Goal: Information Seeking & Learning: Check status

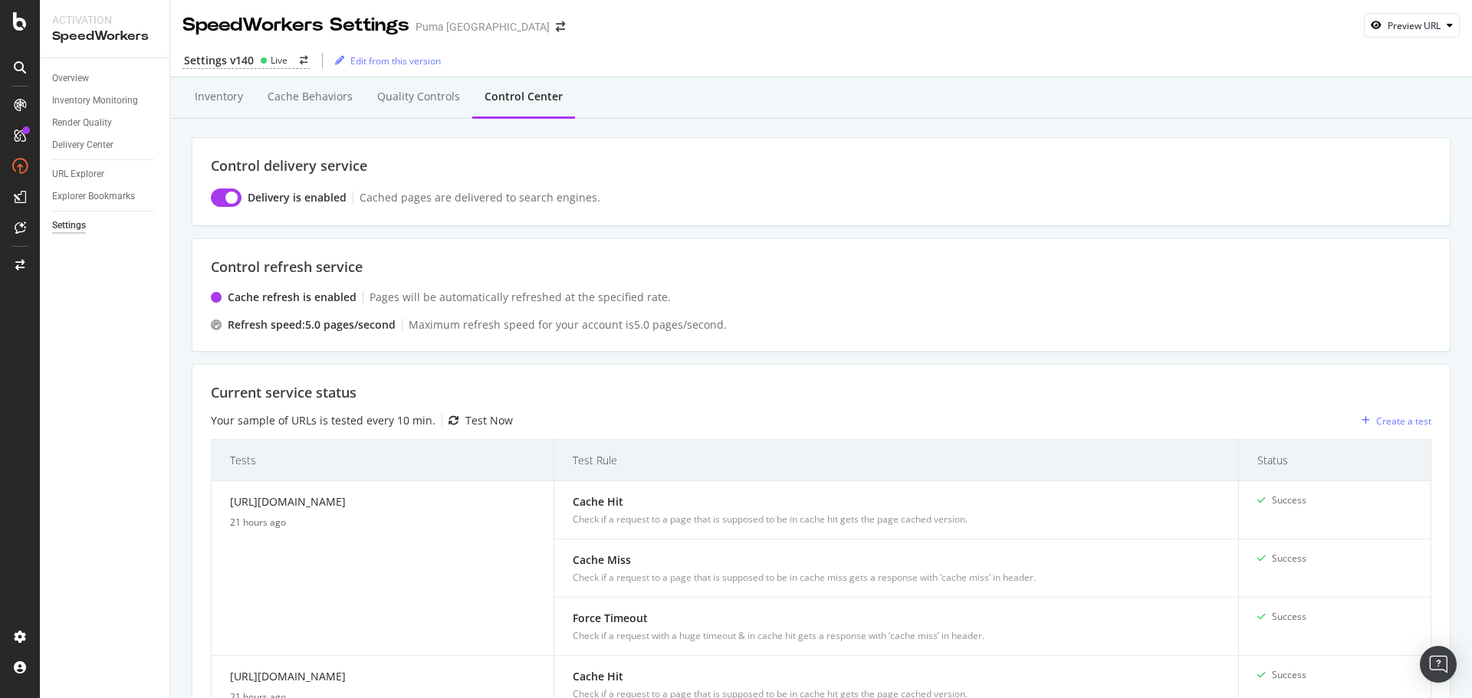
scroll to position [1005, 0]
click at [86, 172] on div "URL Explorer" at bounding box center [78, 174] width 52 height 16
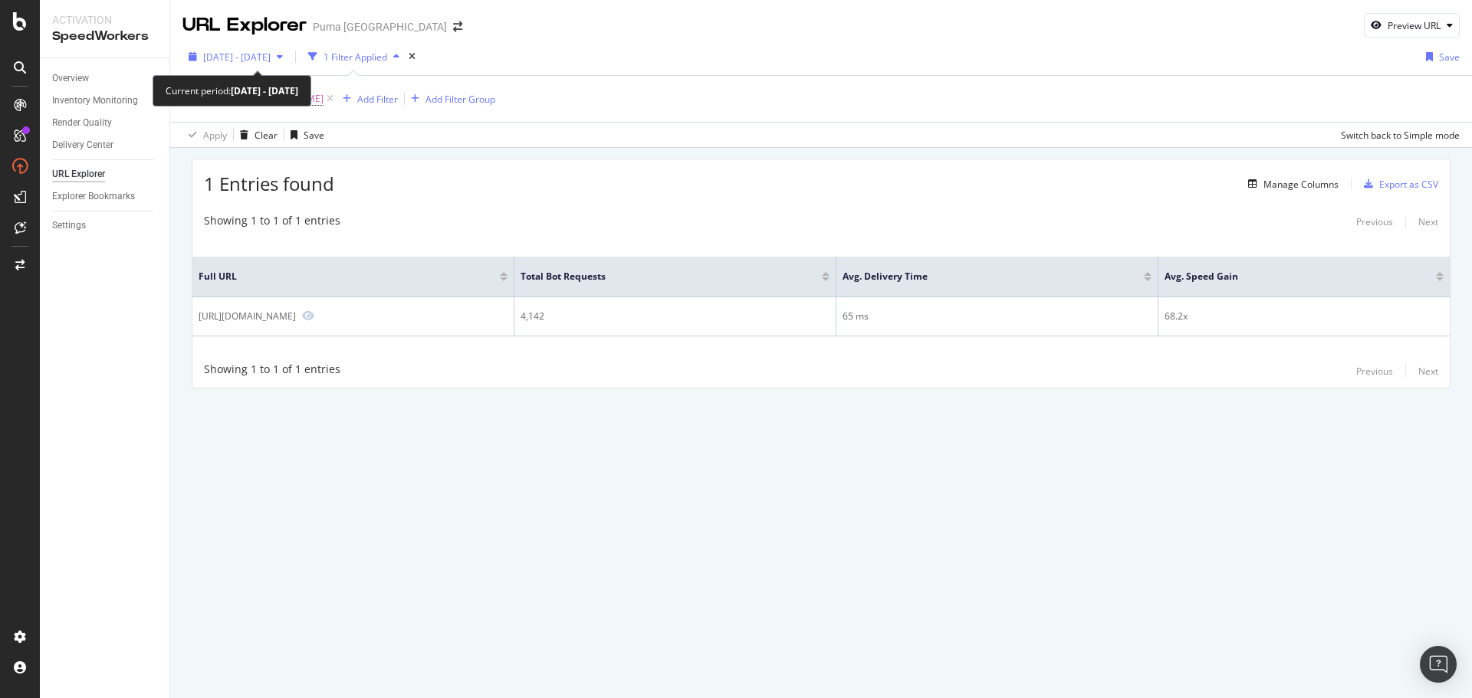
click at [262, 55] on span "2025 Aug. 21st - Sep. 17th" at bounding box center [236, 57] width 67 height 13
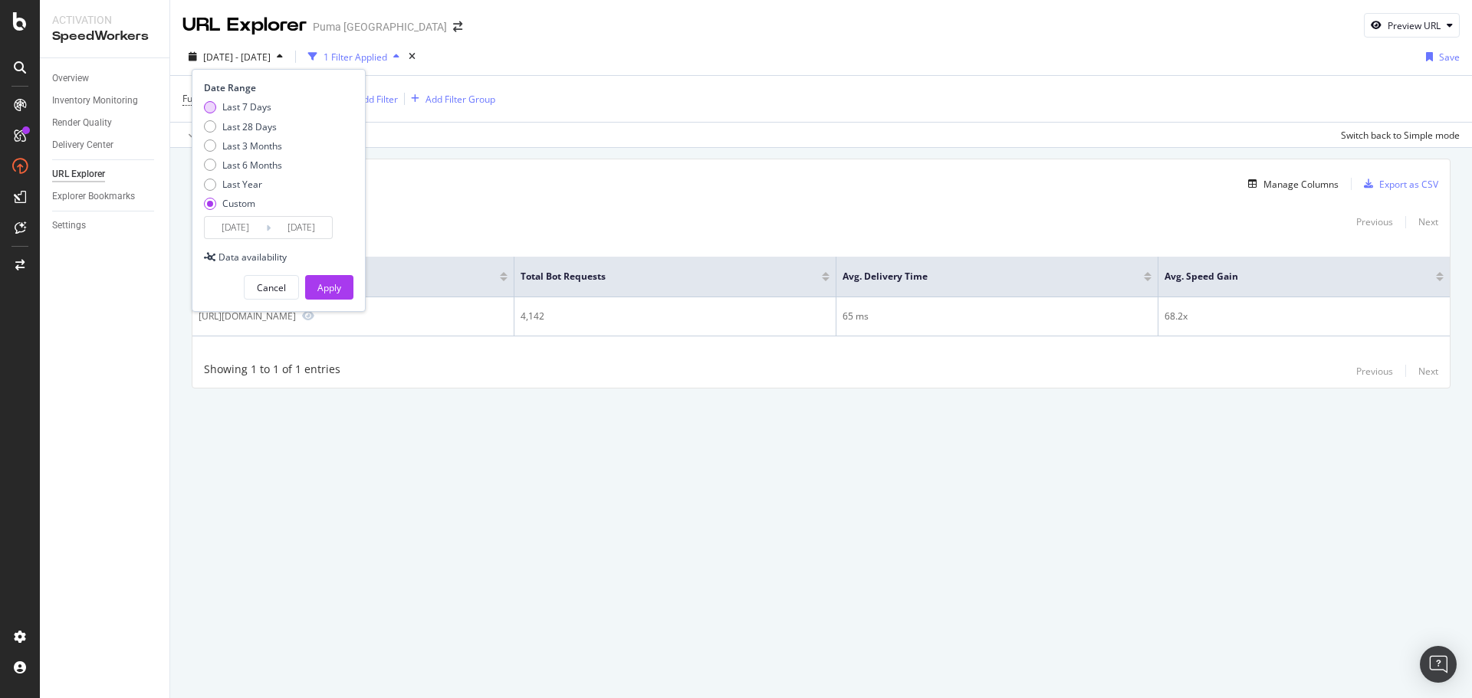
click at [260, 105] on div "Last 7 Days" at bounding box center [246, 106] width 49 height 13
type input "2025/09/12"
type input "2025/09/18"
click at [330, 282] on div "Apply" at bounding box center [329, 287] width 24 height 13
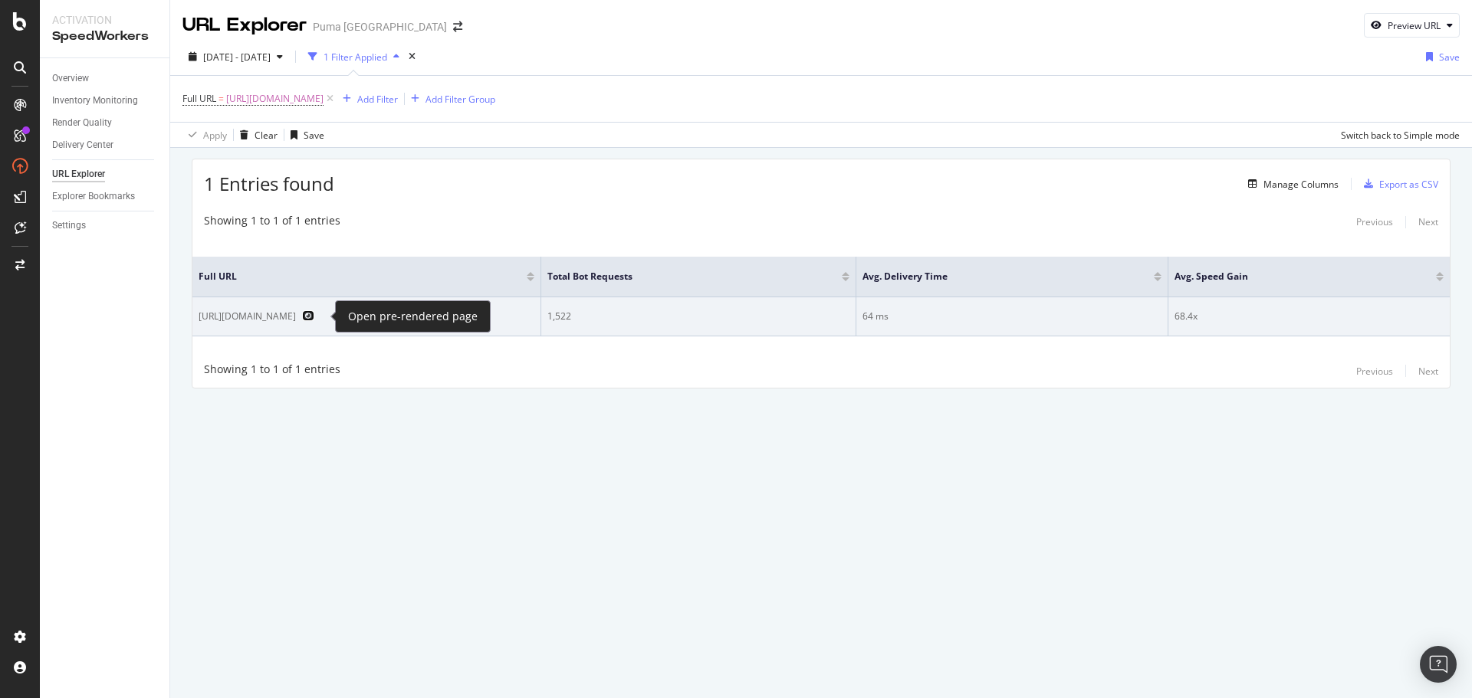
click at [314, 316] on icon "Preview https://ca.puma.com/ca/fr" at bounding box center [308, 315] width 12 height 11
